Goal: Task Accomplishment & Management: Complete application form

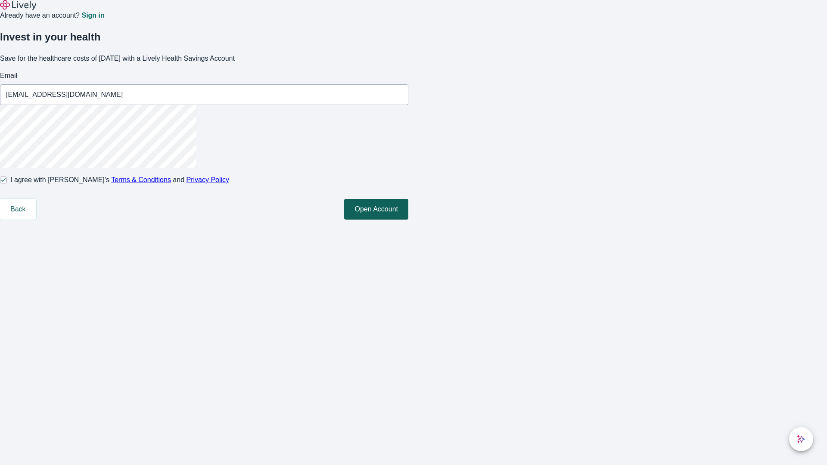
click at [408, 220] on button "Open Account" at bounding box center [376, 209] width 64 height 21
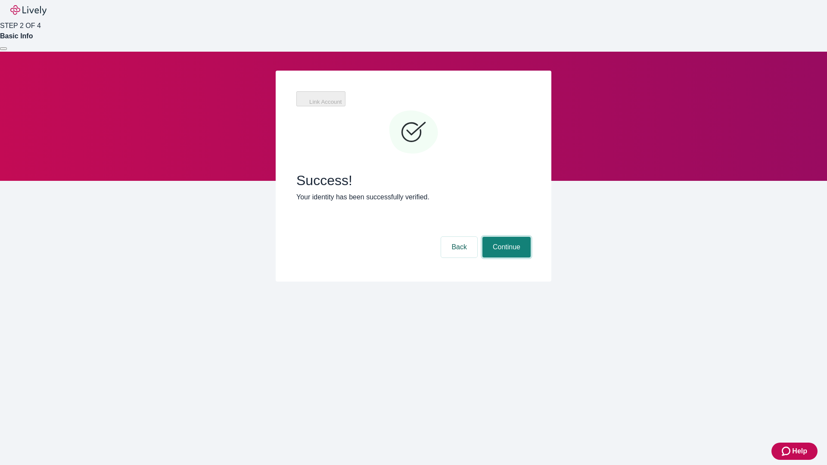
click at [505, 237] on button "Continue" at bounding box center [506, 247] width 48 height 21
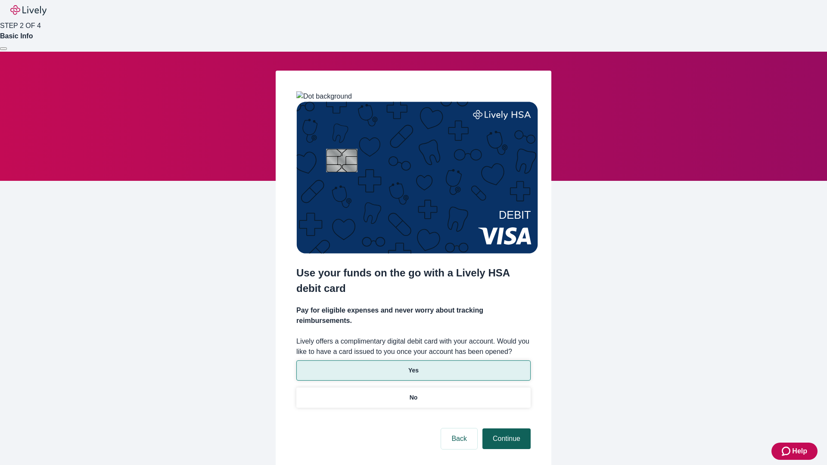
click at [413, 366] on p "Yes" at bounding box center [413, 370] width 10 height 9
click at [505, 429] on button "Continue" at bounding box center [506, 439] width 48 height 21
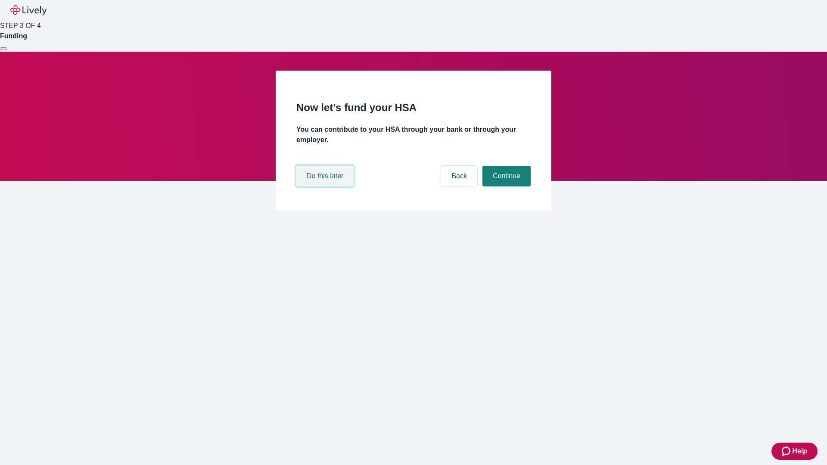
click at [326, 187] on button "Do this later" at bounding box center [324, 176] width 57 height 21
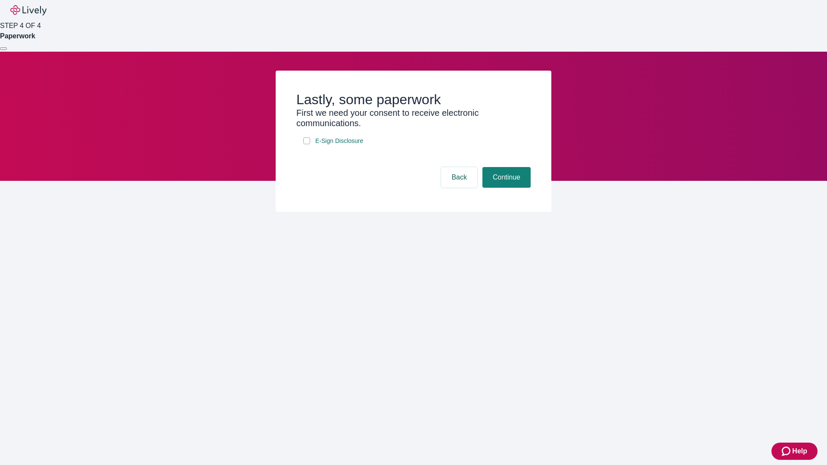
click at [307, 144] on input "E-Sign Disclosure" at bounding box center [306, 140] width 7 height 7
checkbox input "true"
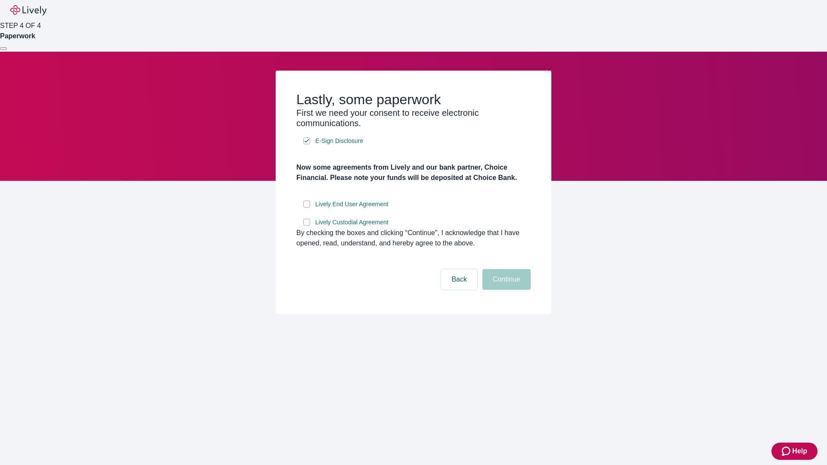
click at [307, 208] on input "Lively End User Agreement" at bounding box center [306, 204] width 7 height 7
checkbox input "true"
click at [307, 226] on input "Lively Custodial Agreement" at bounding box center [306, 222] width 7 height 7
checkbox input "true"
click at [505, 290] on button "Continue" at bounding box center [506, 279] width 48 height 21
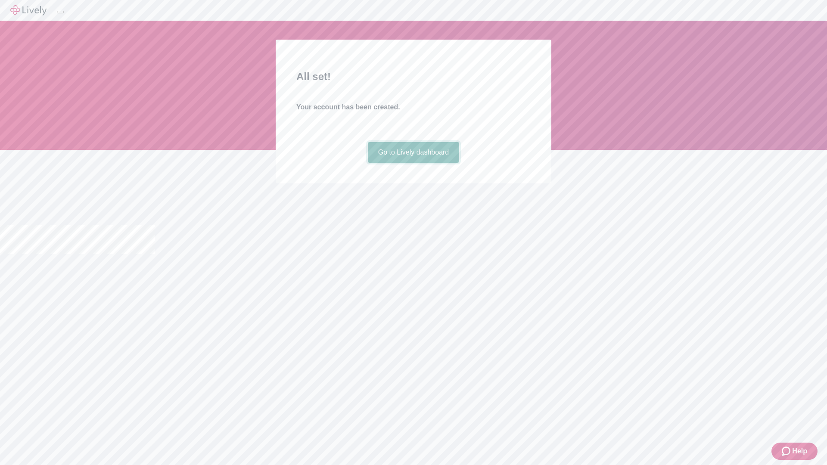
click at [413, 163] on link "Go to Lively dashboard" at bounding box center [414, 152] width 92 height 21
